Goal: Information Seeking & Learning: Compare options

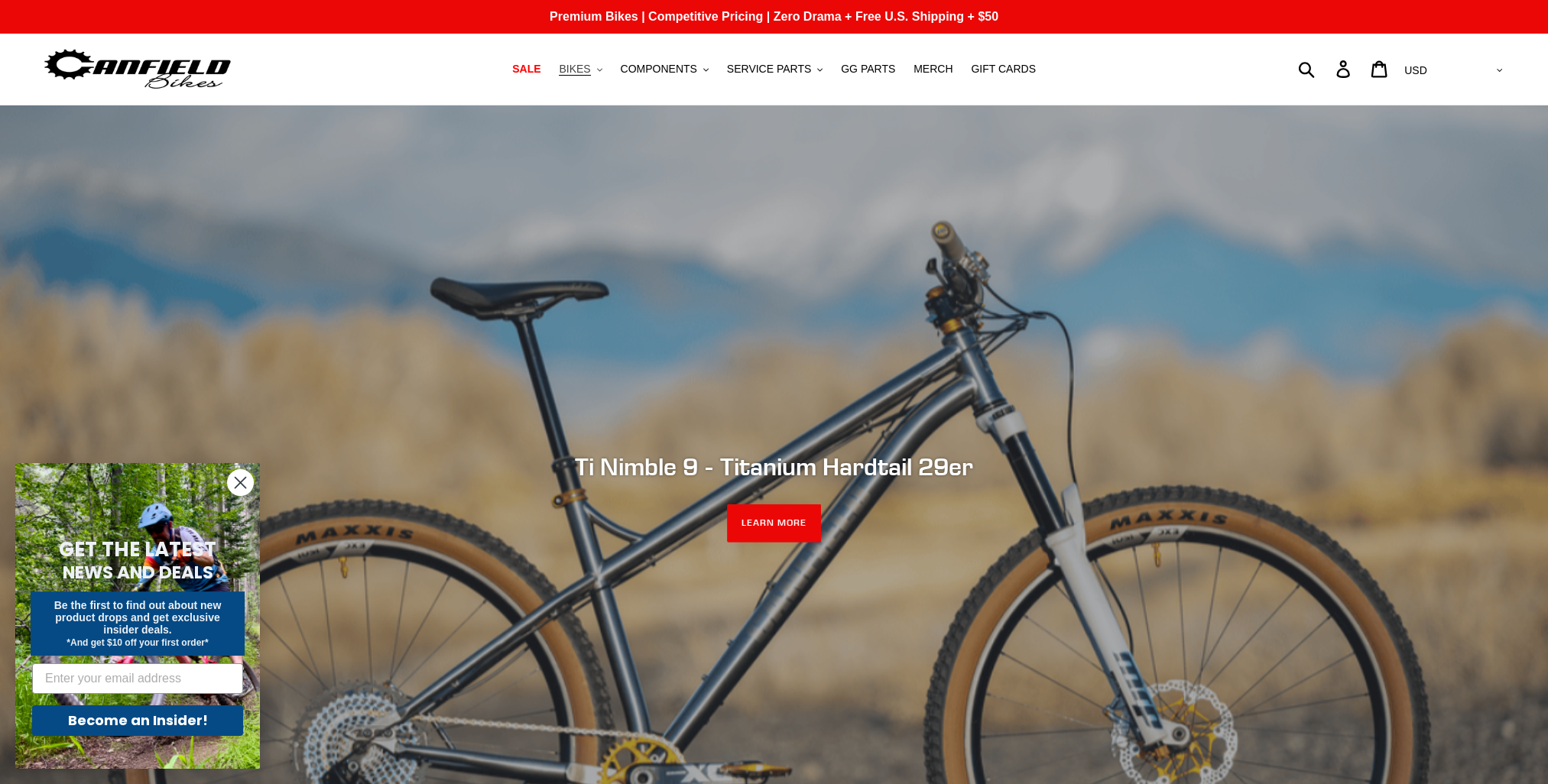
click at [609, 64] on button "BIKES .cls-1{fill:#231f20}" at bounding box center [580, 69] width 58 height 20
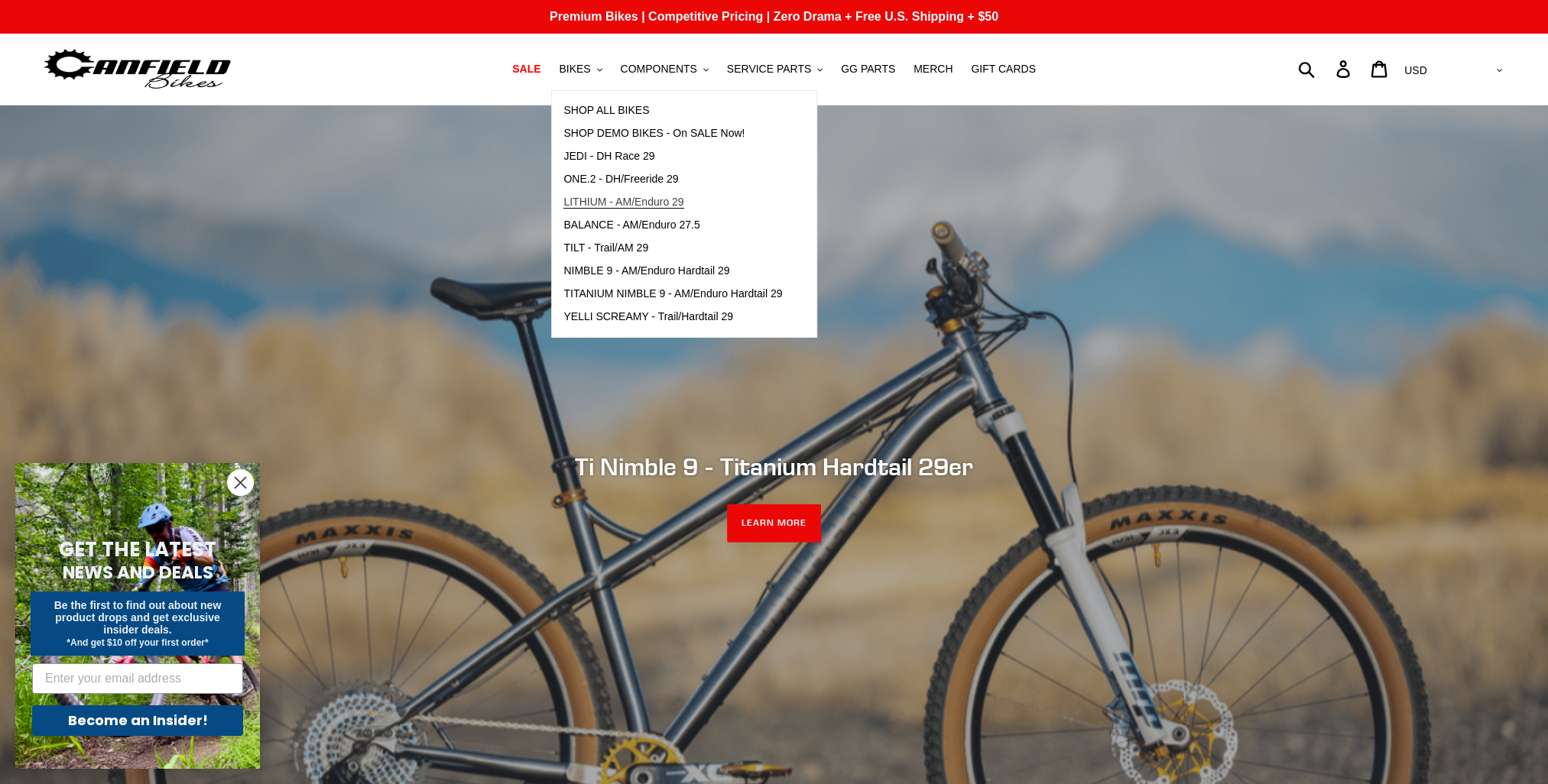
click at [671, 207] on span "LITHIUM - AM/Enduro 29" at bounding box center [623, 202] width 120 height 13
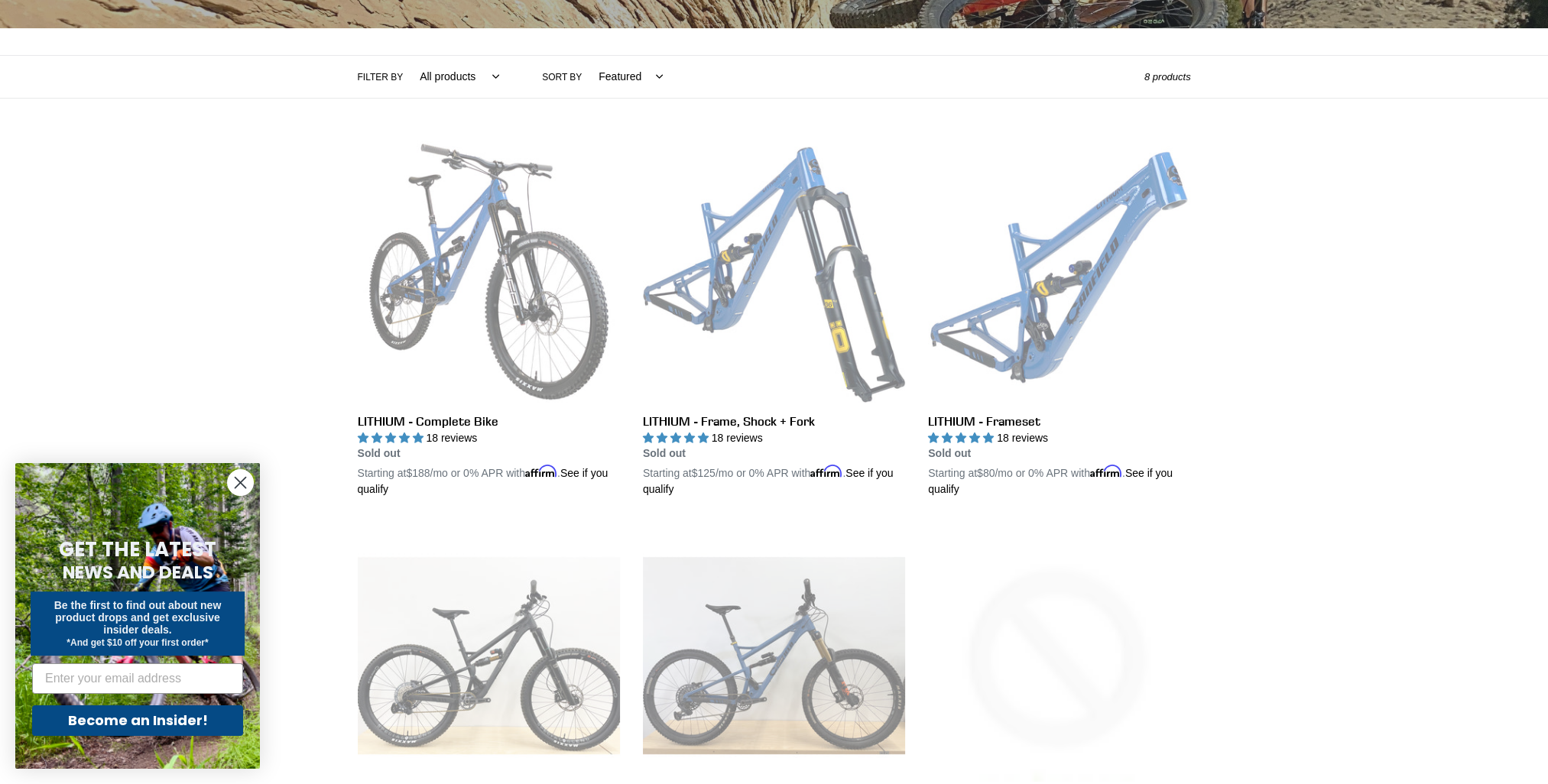
scroll to position [305, 0]
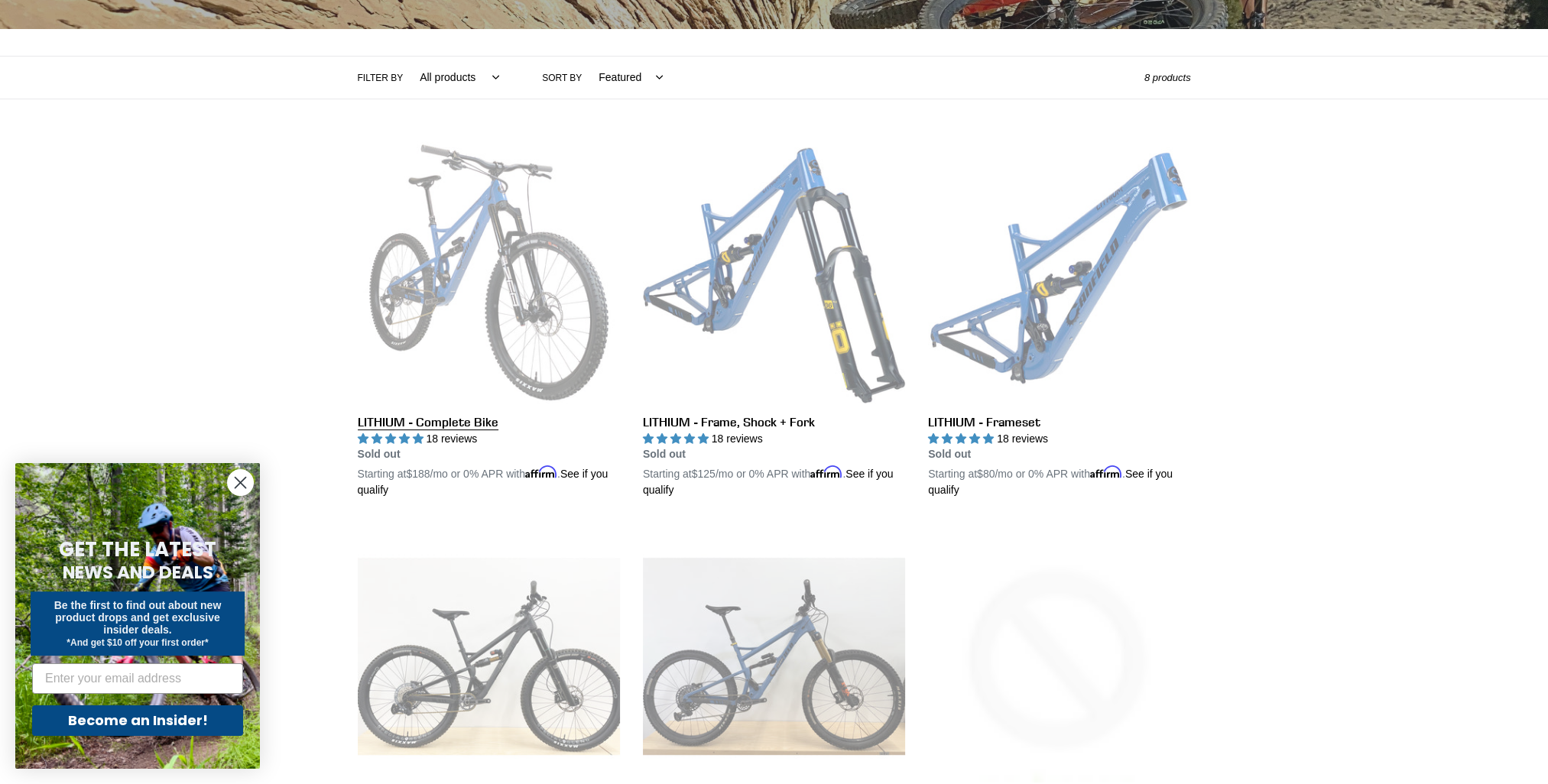
click at [532, 297] on link "LITHIUM - Complete Bike" at bounding box center [489, 321] width 263 height 358
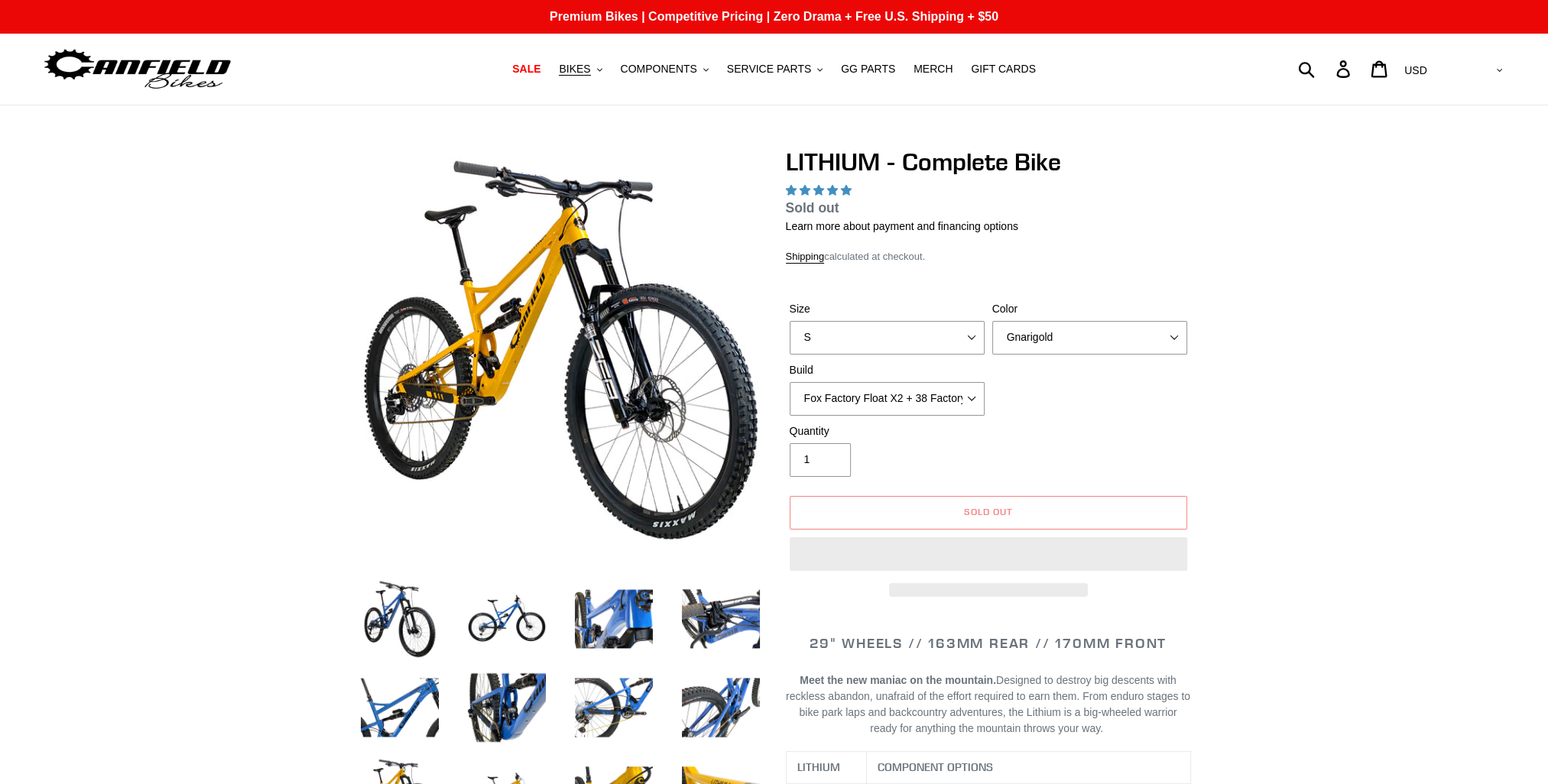
select select "highest-rating"
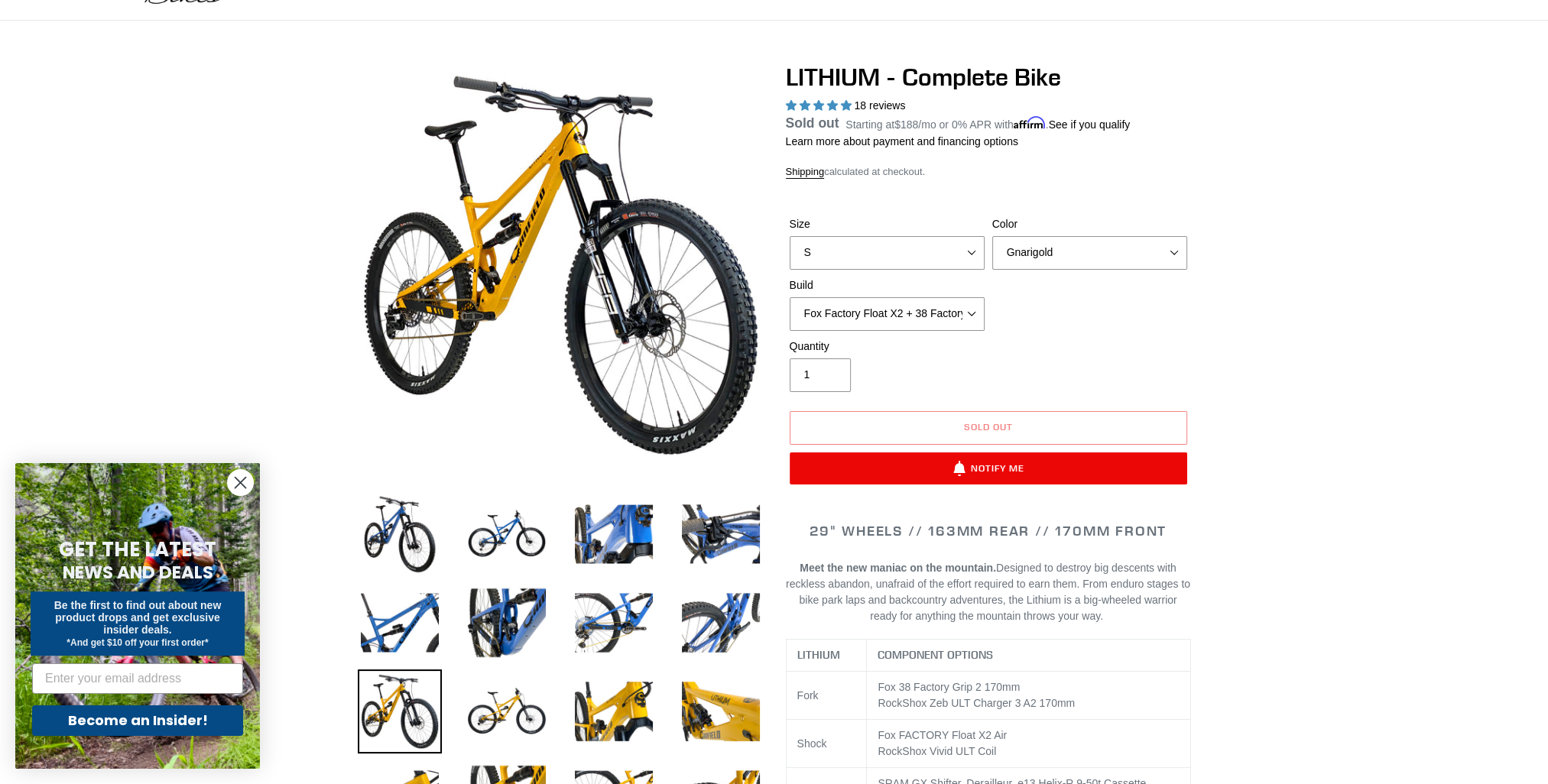
scroll to position [153, 0]
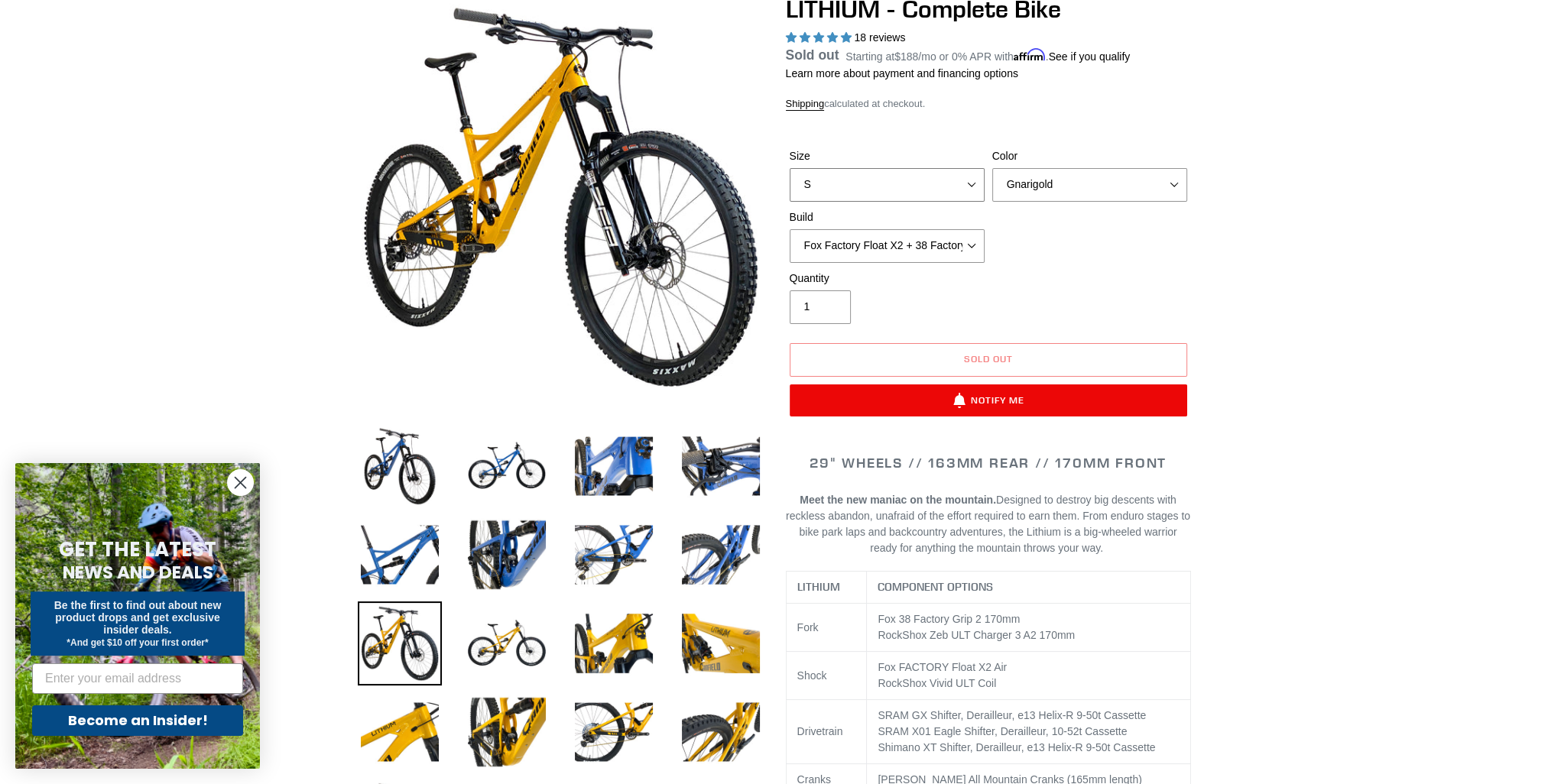
click at [972, 188] on select "S M L XL" at bounding box center [886, 185] width 195 height 34
select select "M"
click at [789, 187] on select "S M L XL" at bounding box center [886, 185] width 195 height 34
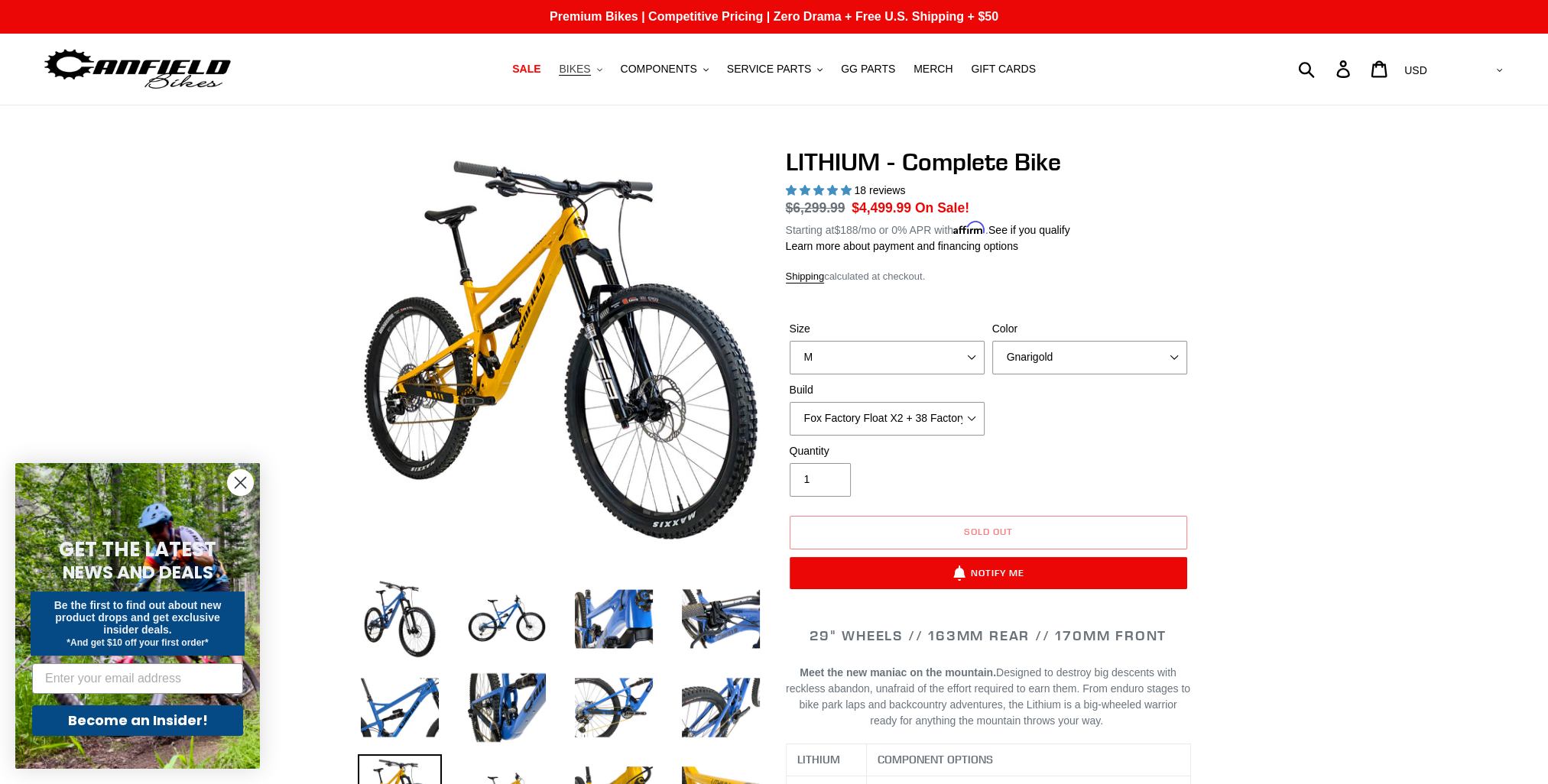
click at [609, 67] on button "BIKES .cls-1{fill:#231f20}" at bounding box center [580, 69] width 58 height 20
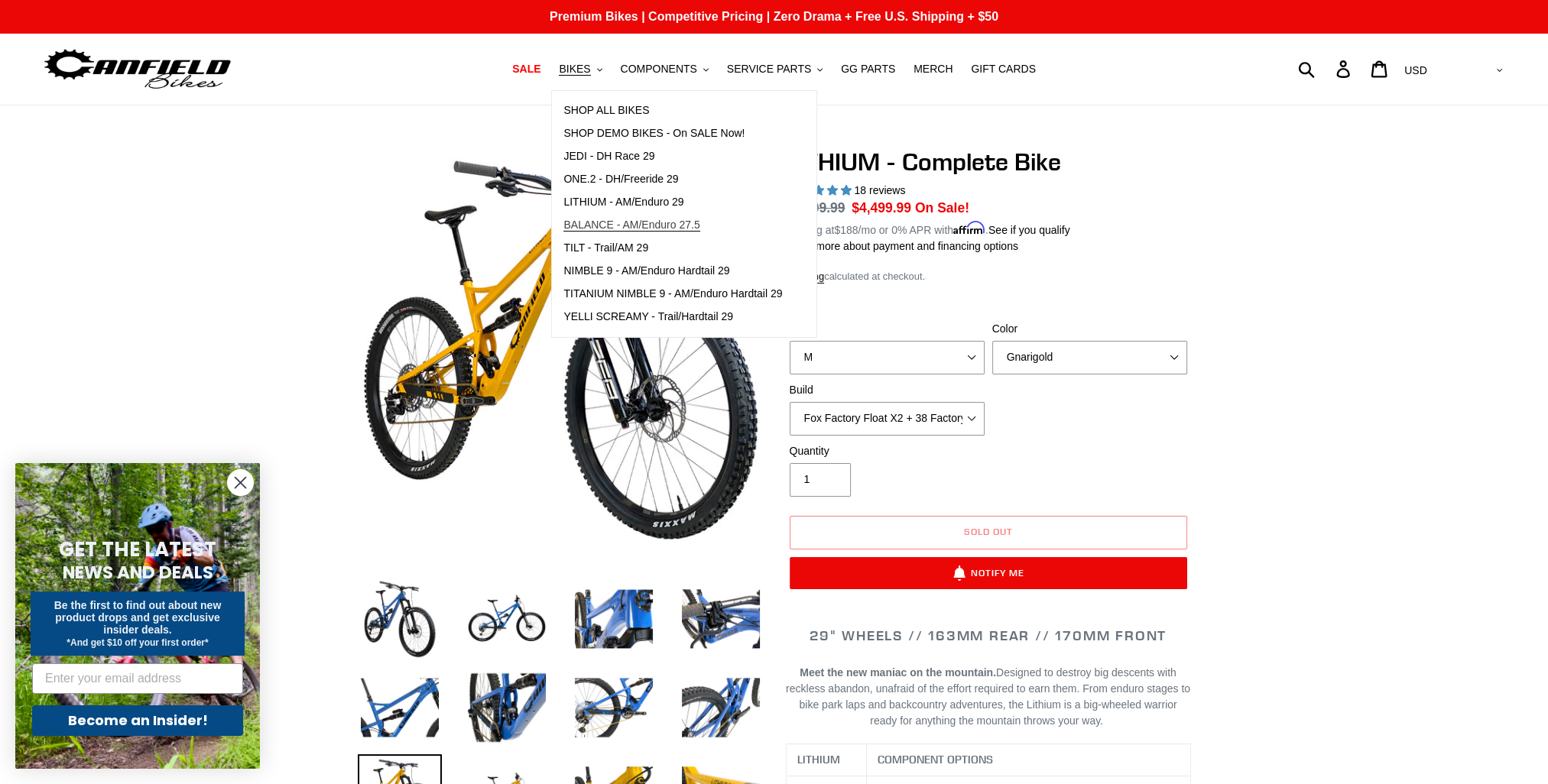
click at [652, 222] on span "BALANCE - AM/Enduro 27.5" at bounding box center [631, 224] width 136 height 13
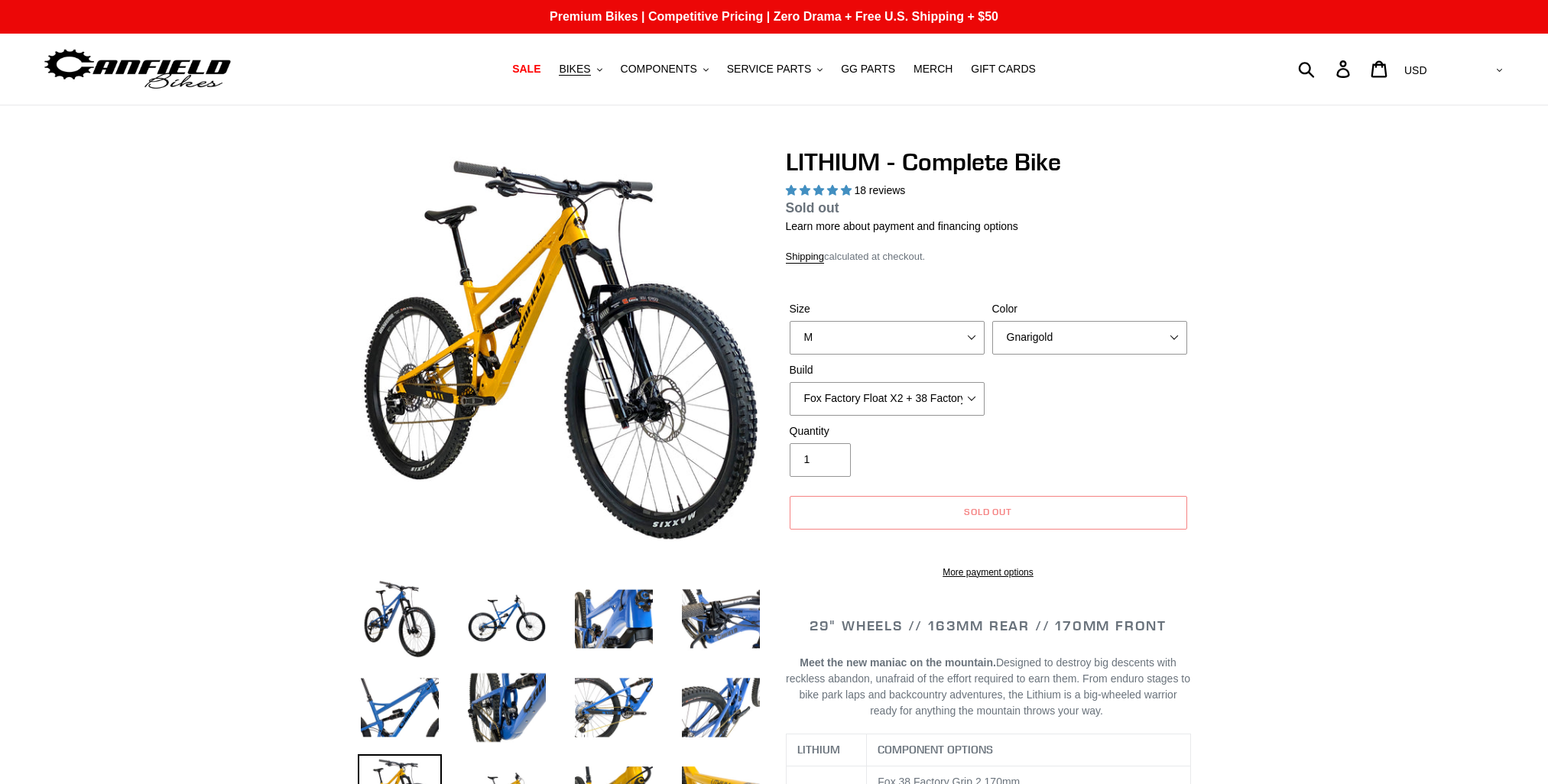
select select "highest-rating"
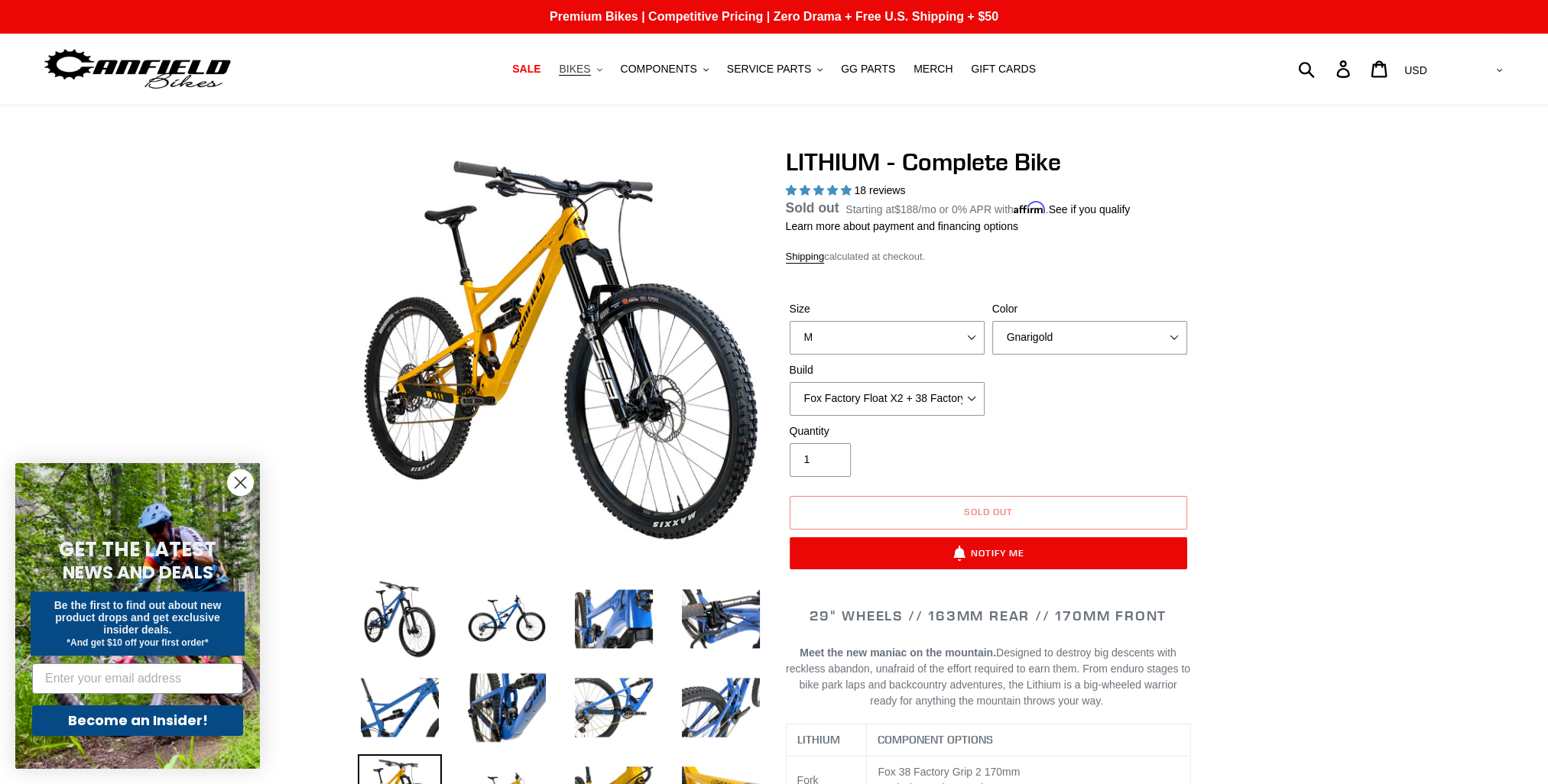
click at [609, 72] on button "BIKES .cls-1{fill:#231f20}" at bounding box center [580, 69] width 58 height 20
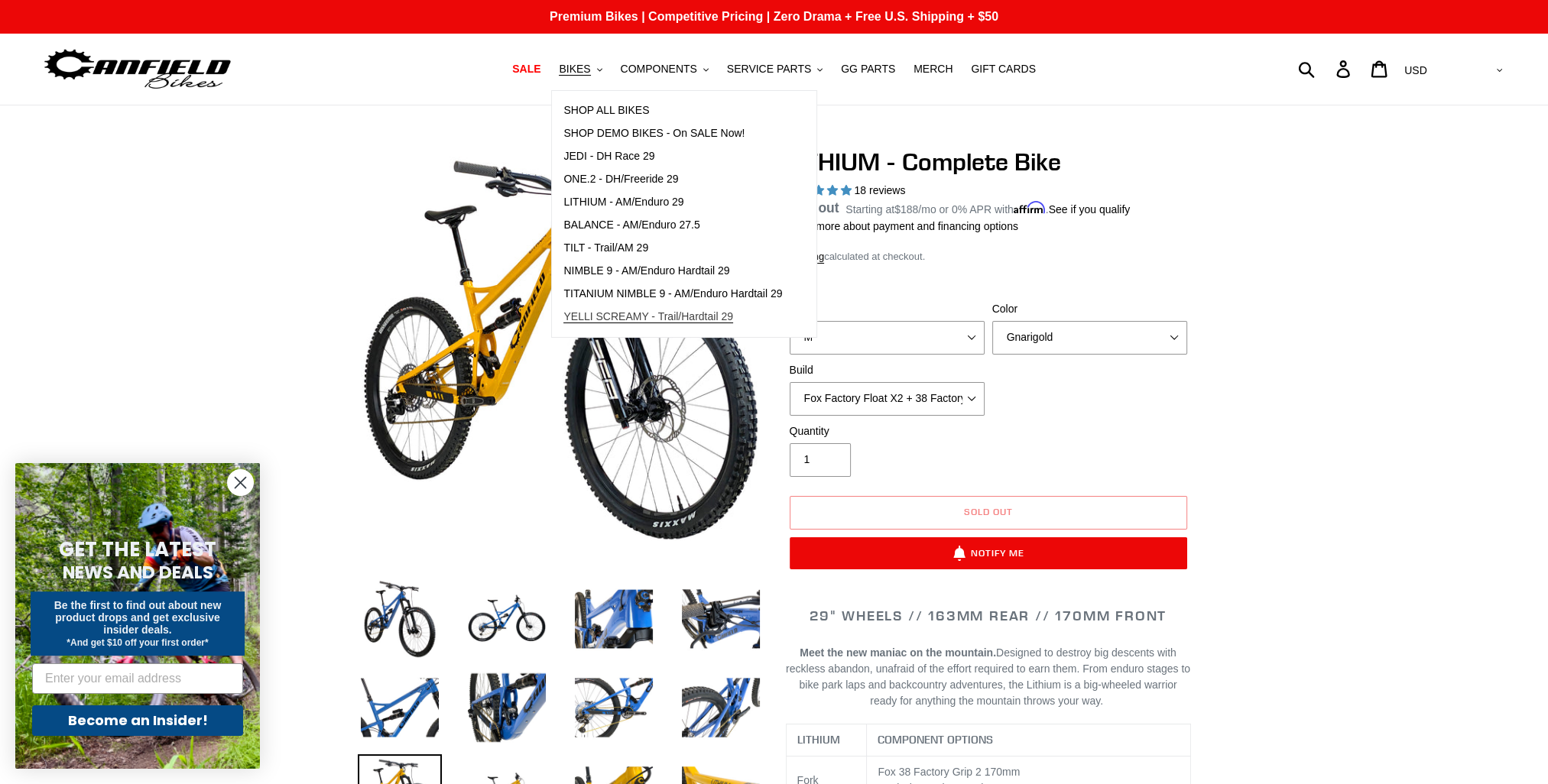
click at [650, 316] on span "YELLI SCREAMY - Trail/Hardtail 29" at bounding box center [647, 316] width 170 height 13
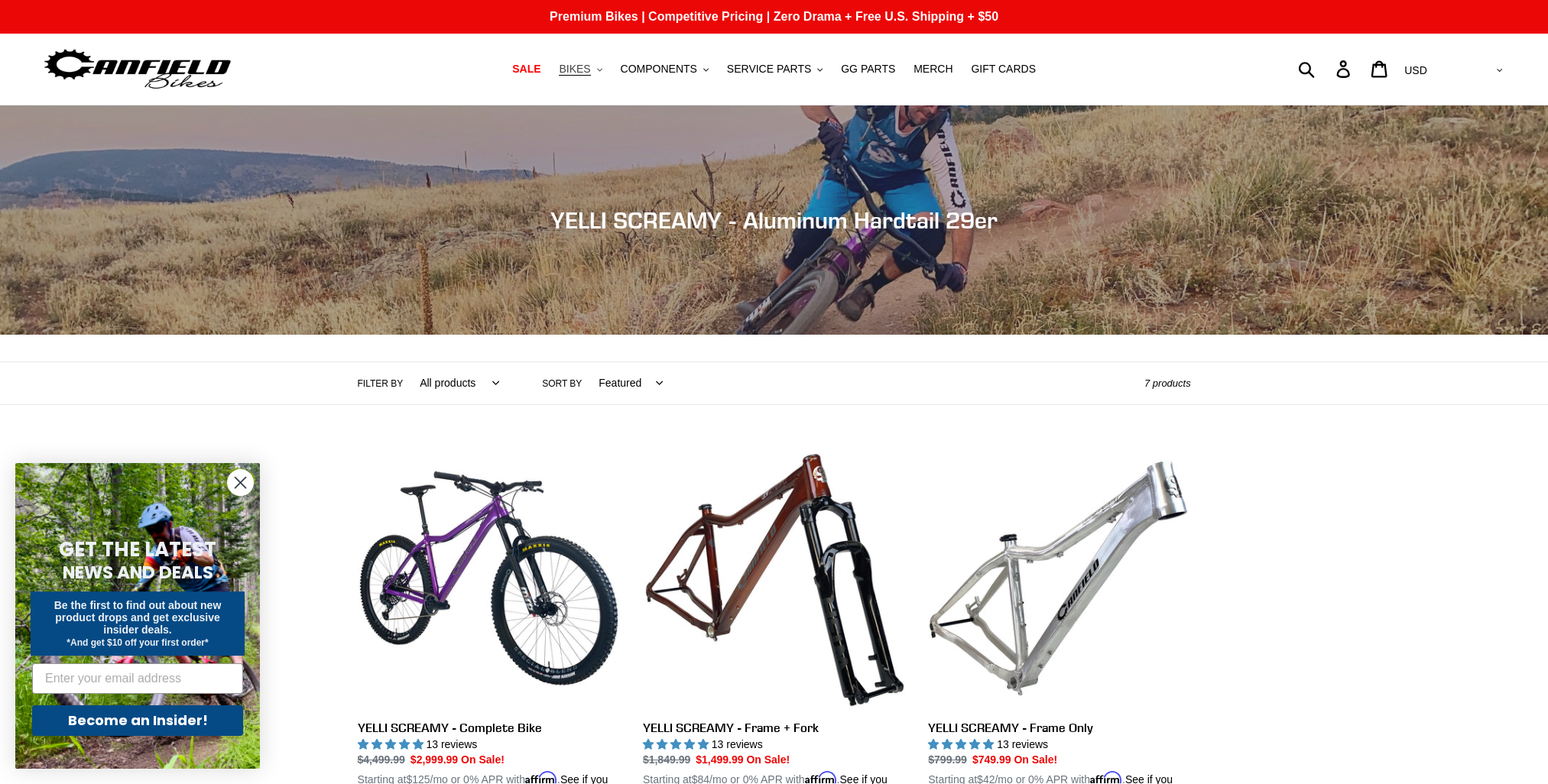
click at [609, 68] on button "BIKES .cls-1{fill:#231f20}" at bounding box center [580, 69] width 58 height 20
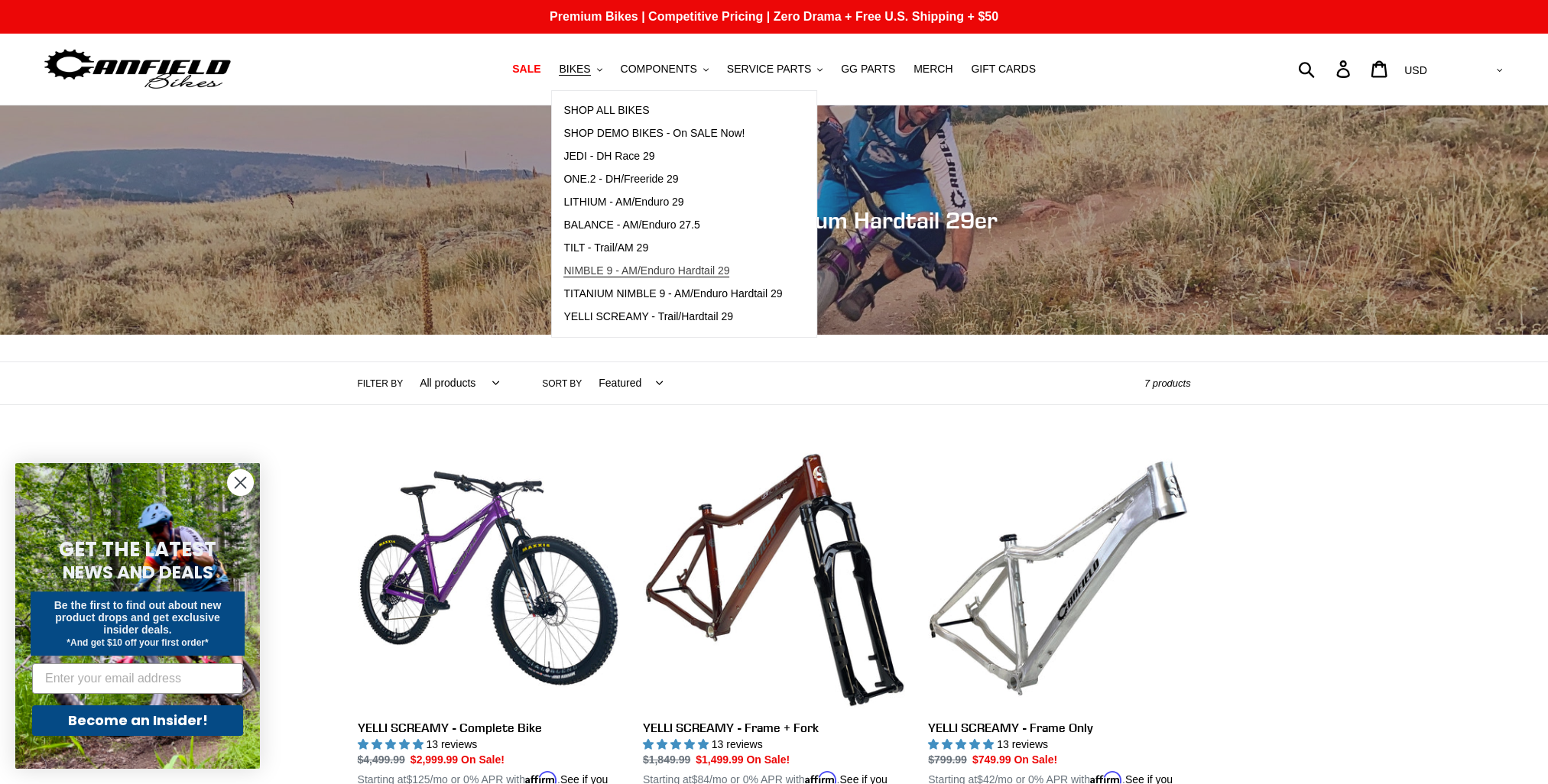
click at [652, 277] on span "NIMBLE 9 - AM/Enduro Hardtail 29" at bounding box center [646, 270] width 165 height 13
